Goal: Navigation & Orientation: Find specific page/section

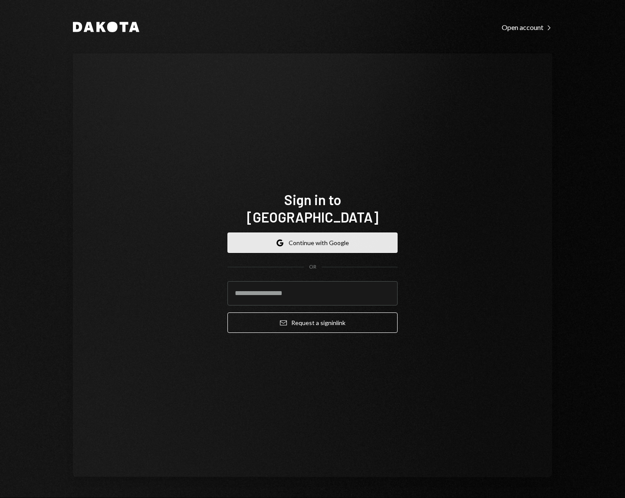
click at [323, 235] on button "Google Continue with Google" at bounding box center [313, 242] width 170 height 20
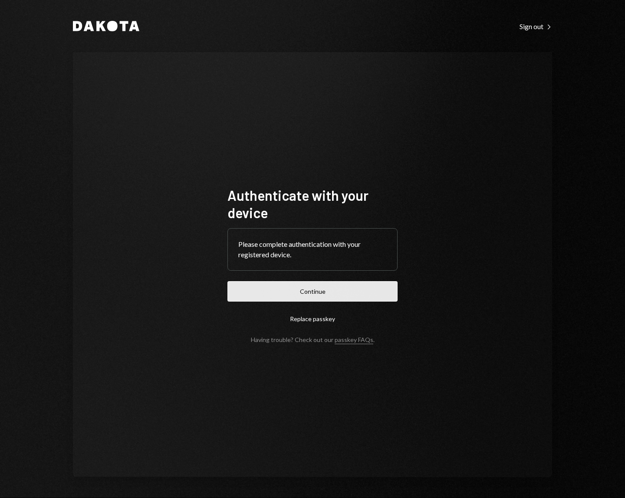
click at [322, 296] on button "Continue" at bounding box center [313, 291] width 170 height 20
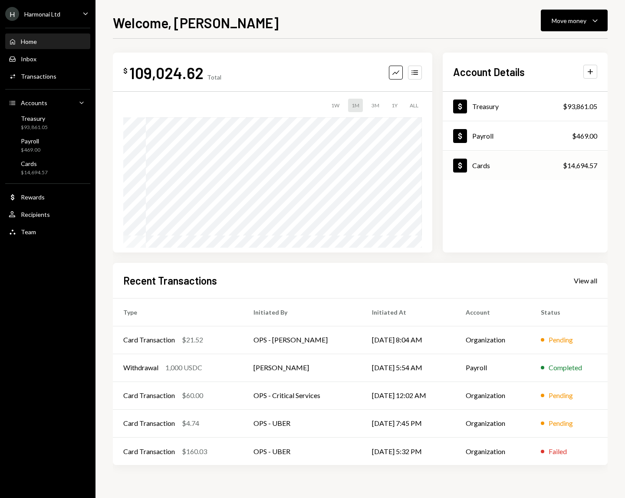
click at [519, 165] on div "Dollar Cards $14,694.57" at bounding box center [525, 166] width 165 height 28
